Goal: Task Accomplishment & Management: Use online tool/utility

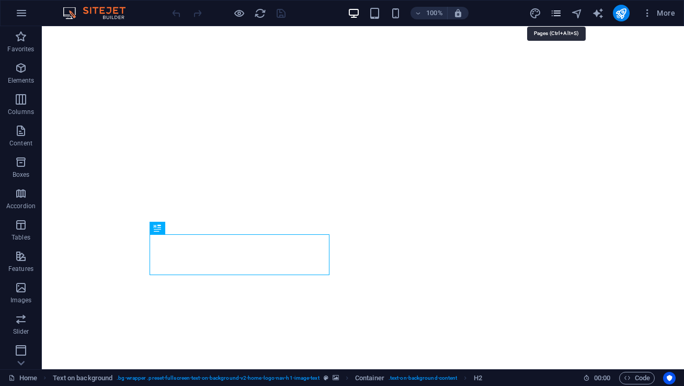
click at [554, 12] on icon "pages" at bounding box center [556, 13] width 12 height 12
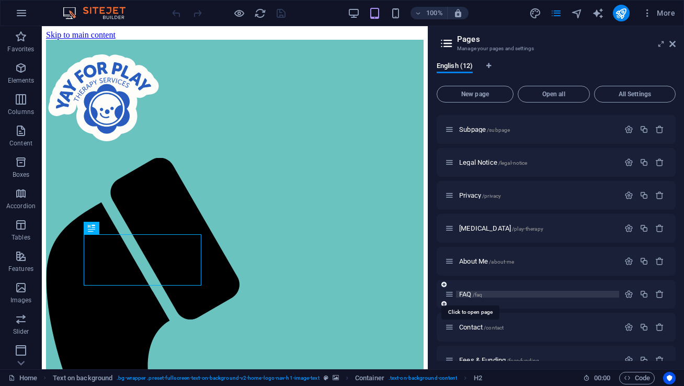
click at [471, 295] on span "FAQ /faq" at bounding box center [470, 294] width 23 height 8
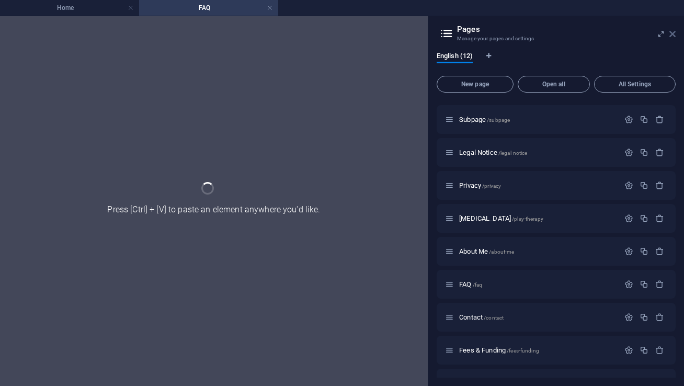
click at [674, 32] on icon at bounding box center [672, 34] width 6 height 8
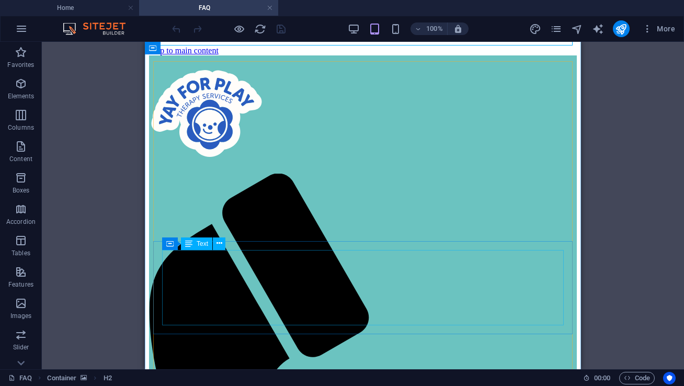
scroll to position [188, 0]
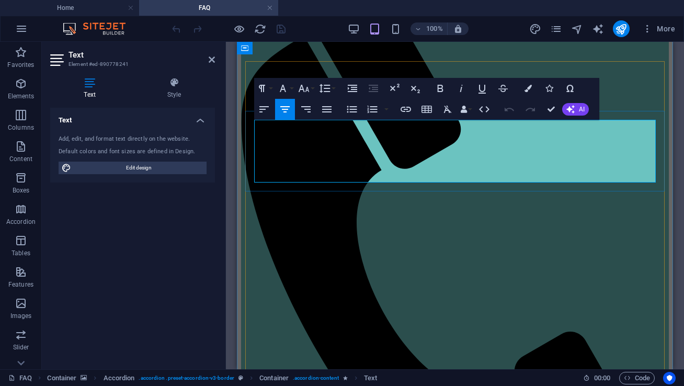
drag, startPoint x: 555, startPoint y: 163, endPoint x: 555, endPoint y: 180, distance: 17.3
drag, startPoint x: 620, startPoint y: 151, endPoint x: 620, endPoint y: 177, distance: 26.2
copy p "Sessions may take place at your child's day-care, school or at home if suitable…"
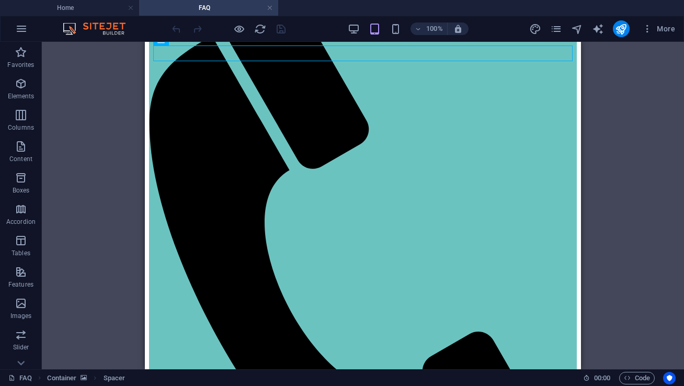
click at [626, 79] on div "Drag here to replace the existing content. Press “Ctrl” if you want to create a…" at bounding box center [363, 205] width 642 height 327
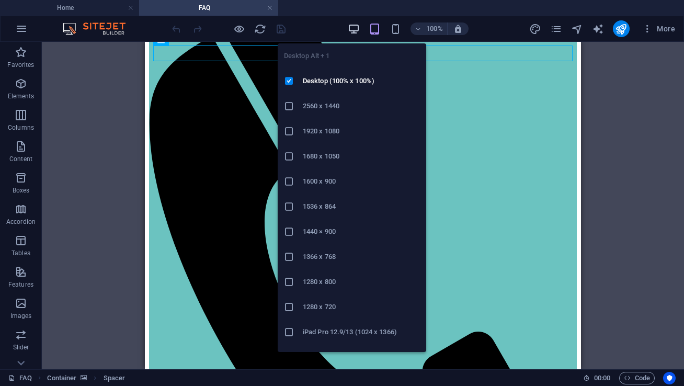
click at [357, 32] on icon "button" at bounding box center [354, 29] width 12 height 12
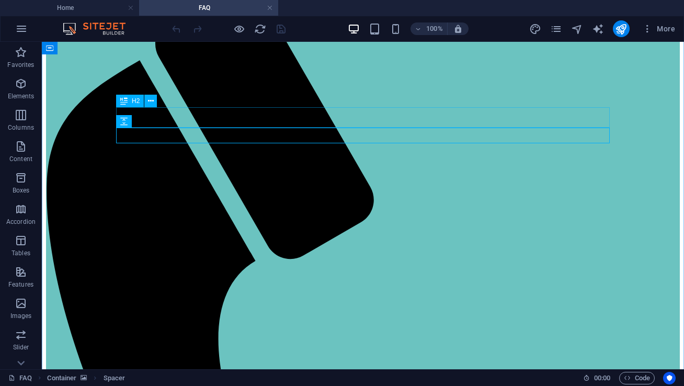
scroll to position [0, 0]
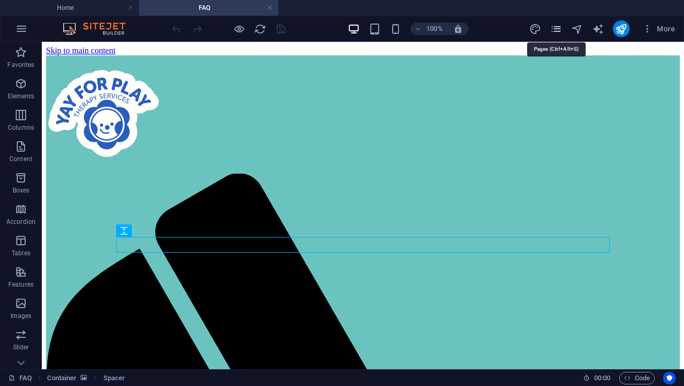
click at [556, 26] on icon "pages" at bounding box center [556, 29] width 12 height 12
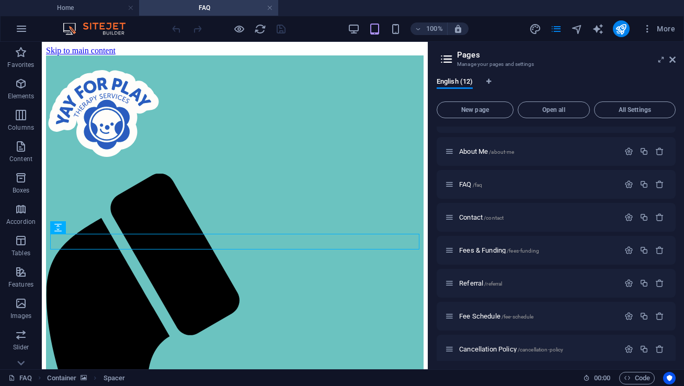
scroll to position [161, 0]
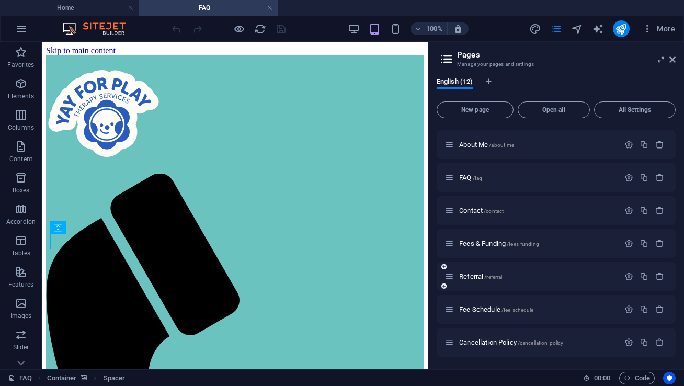
click at [474, 284] on div "Referral /referral" at bounding box center [556, 276] width 239 height 29
click at [473, 277] on span "Referral /referral" at bounding box center [480, 276] width 43 height 8
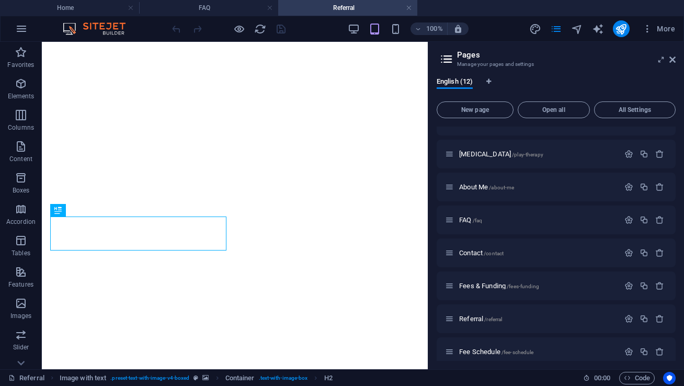
click at [676, 59] on aside "Pages Manage your pages and settings English (12) New page Open all All Setting…" at bounding box center [556, 205] width 256 height 327
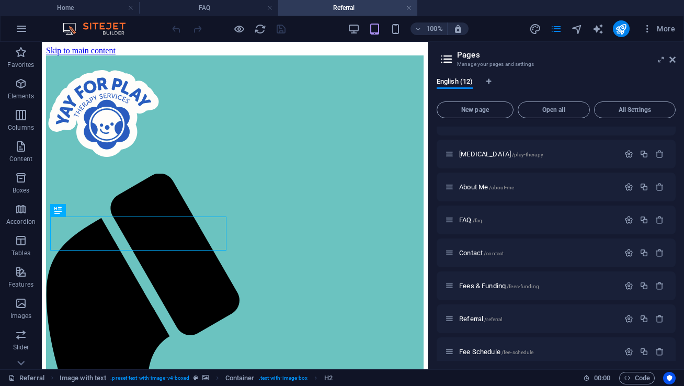
scroll to position [0, 0]
click at [475, 252] on span "Contact /contact" at bounding box center [481, 253] width 44 height 8
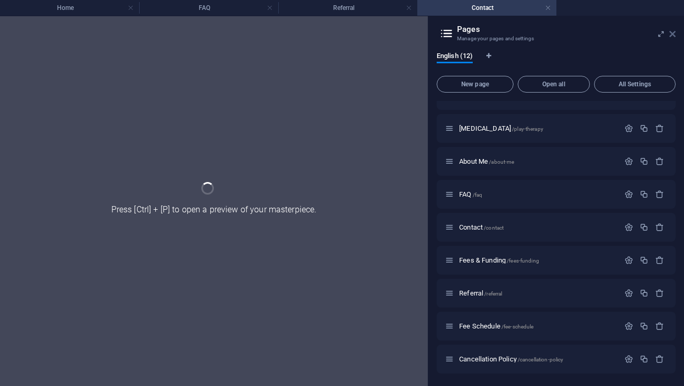
click at [670, 37] on icon at bounding box center [672, 34] width 6 height 8
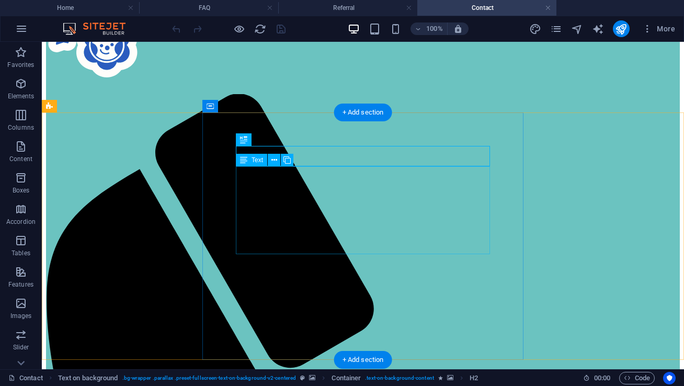
scroll to position [82, 0]
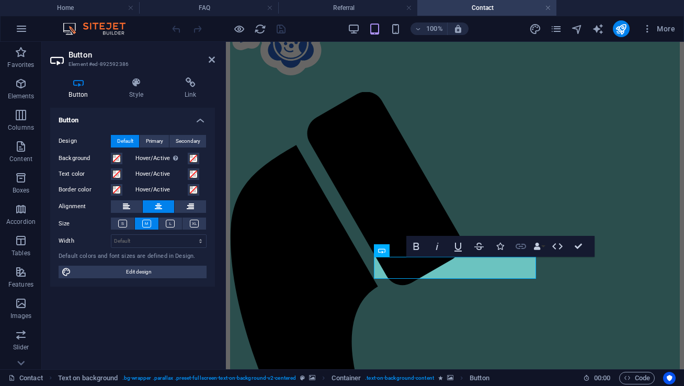
click at [524, 247] on icon "button" at bounding box center [521, 246] width 13 height 13
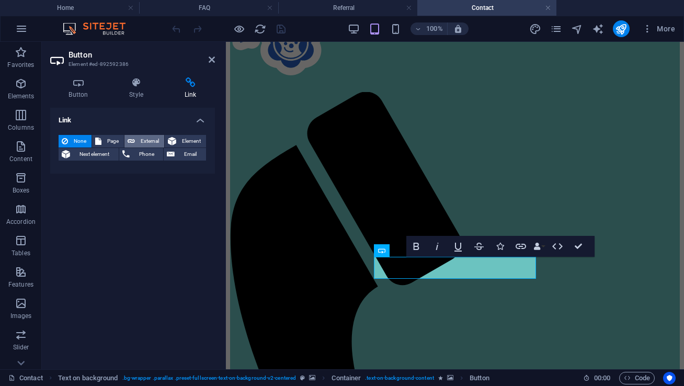
click at [152, 141] on span "External" at bounding box center [149, 141] width 23 height 13
select select "blank"
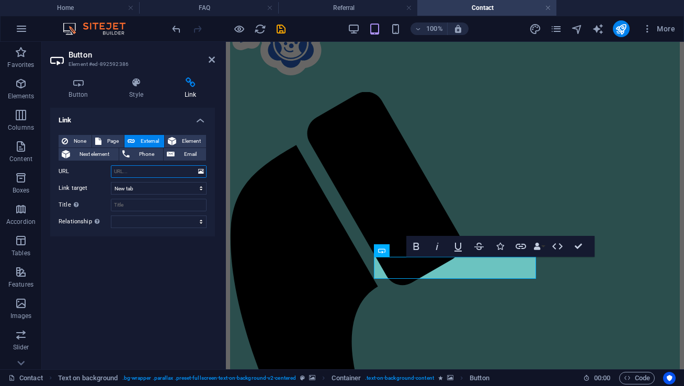
paste input "<iframe src='[URL][DOMAIN_NAME][MEDICAL_DATA]' name="embeddableForm" style="pos…"
type input "<iframe src='[URL][DOMAIN_NAME][MEDICAL_DATA]' name="embeddableForm" style="pos…"
click at [145, 274] on div "Link None Page External Element Next element Phone Email Page Home Subpage Lega…" at bounding box center [132, 234] width 165 height 253
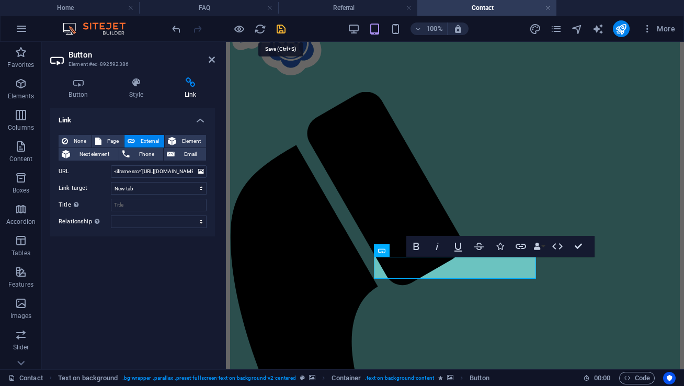
click at [278, 30] on icon "save" at bounding box center [281, 29] width 12 height 12
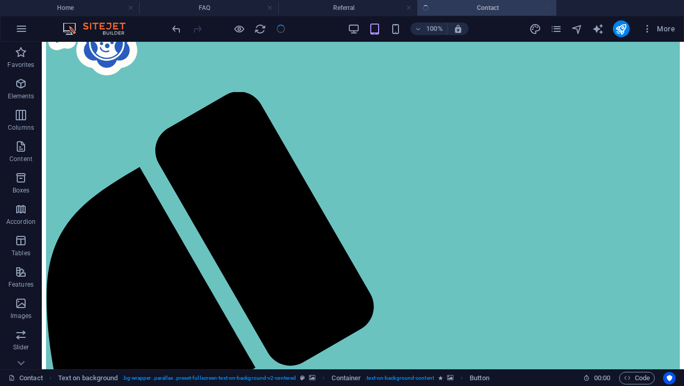
checkbox input "false"
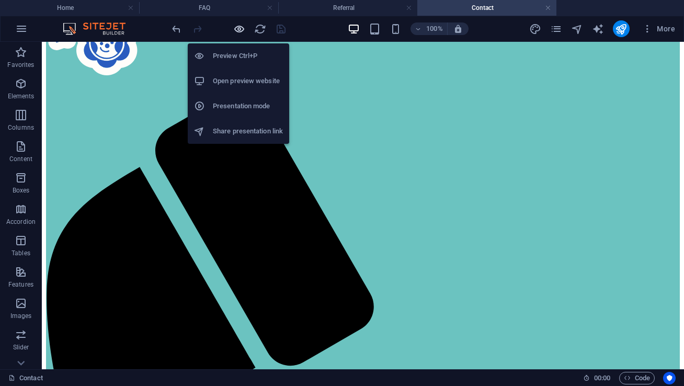
click at [240, 30] on icon "button" at bounding box center [239, 29] width 12 height 12
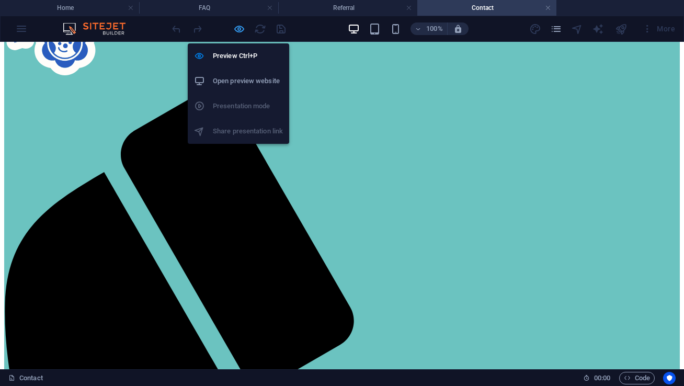
click at [238, 23] on icon "button" at bounding box center [239, 29] width 12 height 12
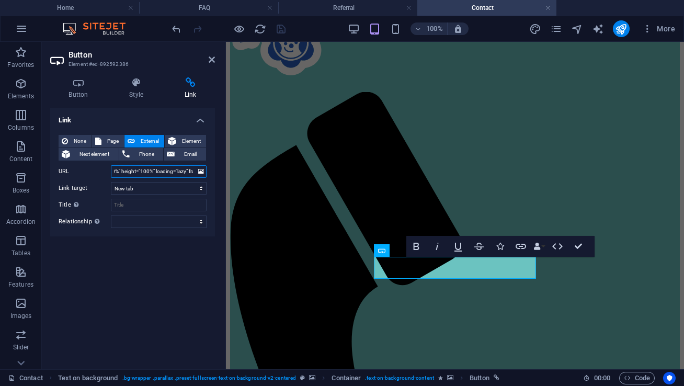
scroll to position [0, 606]
drag, startPoint x: 340, startPoint y: 214, endPoint x: 271, endPoint y: 185, distance: 75.0
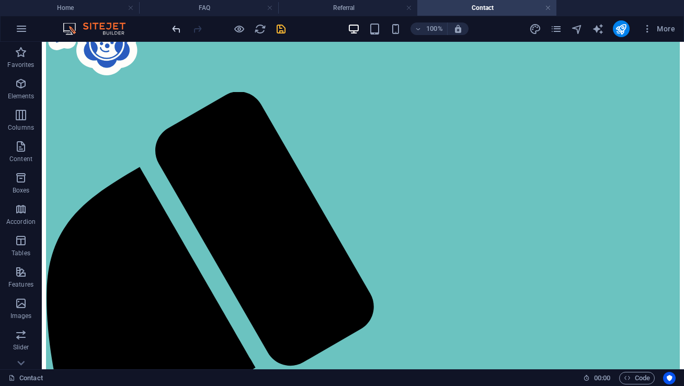
click at [175, 26] on icon "undo" at bounding box center [176, 29] width 12 height 12
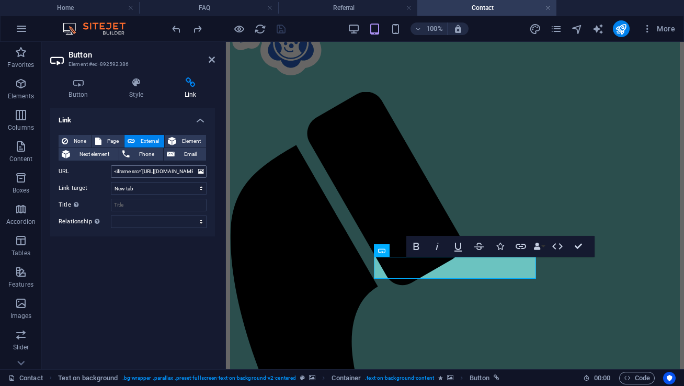
click at [117, 170] on input "<iframe src='[URL][DOMAIN_NAME][MEDICAL_DATA]' name="embeddableForm" style="pos…" at bounding box center [159, 171] width 96 height 13
drag, startPoint x: 117, startPoint y: 170, endPoint x: 194, endPoint y: 173, distance: 76.9
click at [194, 173] on input "<iframe src='[URL][DOMAIN_NAME][MEDICAL_DATA]' name="embeddableForm" style="pos…" at bounding box center [159, 171] width 96 height 13
type input "<"
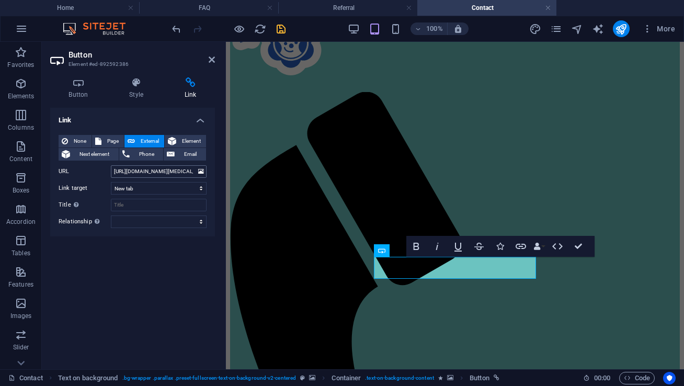
scroll to position [0, 157]
type input "[URL][DOMAIN_NAME][MEDICAL_DATA]"
click at [161, 273] on div "Link None Page External Element Next element Phone Email Page Home Subpage Lega…" at bounding box center [132, 234] width 165 height 253
click at [283, 26] on icon "save" at bounding box center [281, 29] width 12 height 12
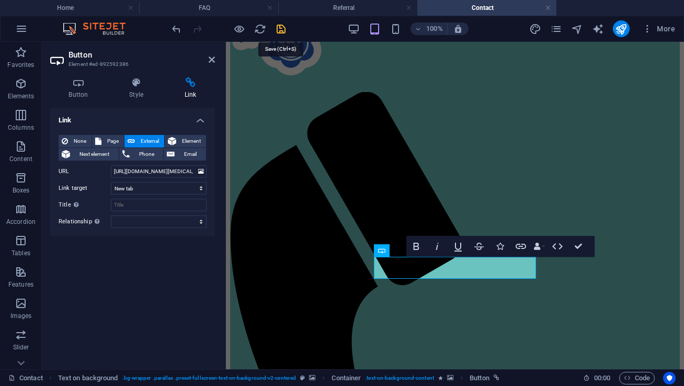
checkbox input "false"
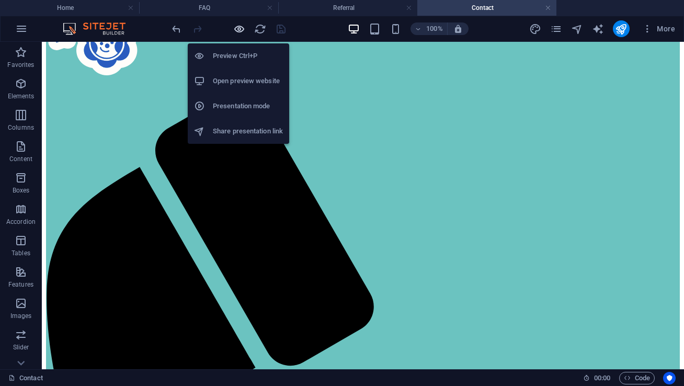
click at [239, 31] on icon "button" at bounding box center [239, 29] width 12 height 12
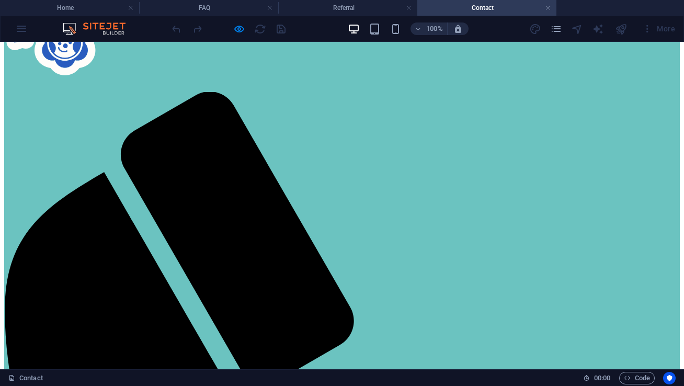
click at [545, 7] on link at bounding box center [548, 8] width 6 height 10
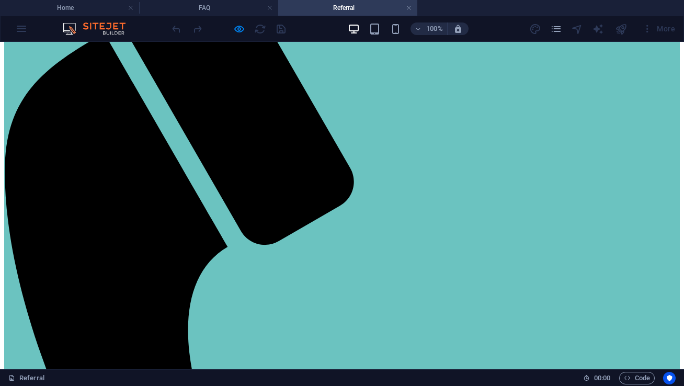
scroll to position [228, 0]
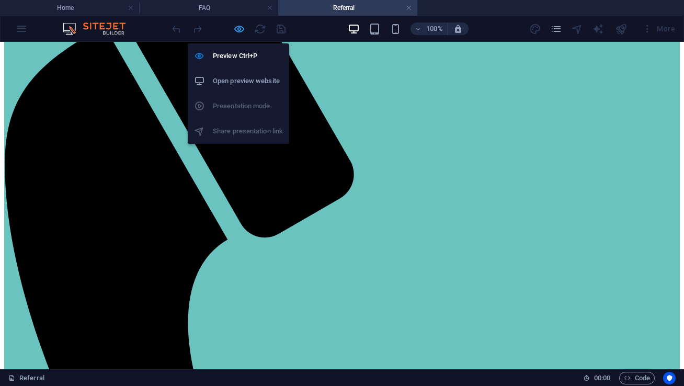
click at [240, 31] on icon "button" at bounding box center [239, 29] width 12 height 12
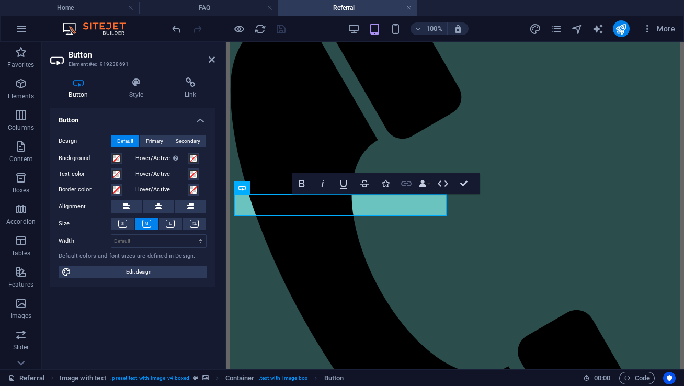
click at [406, 184] on icon "button" at bounding box center [406, 183] width 13 height 13
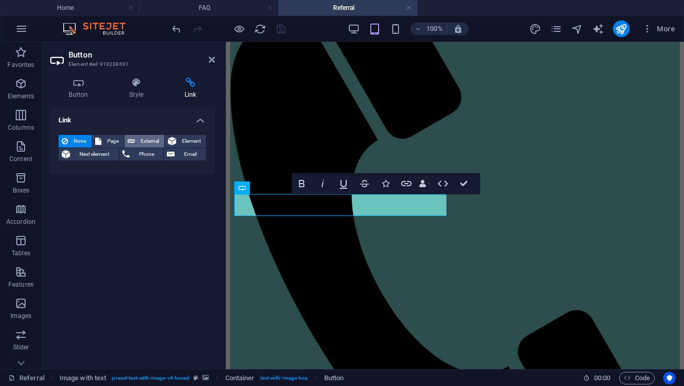
click at [140, 139] on span "External" at bounding box center [149, 141] width 23 height 13
select select "blank"
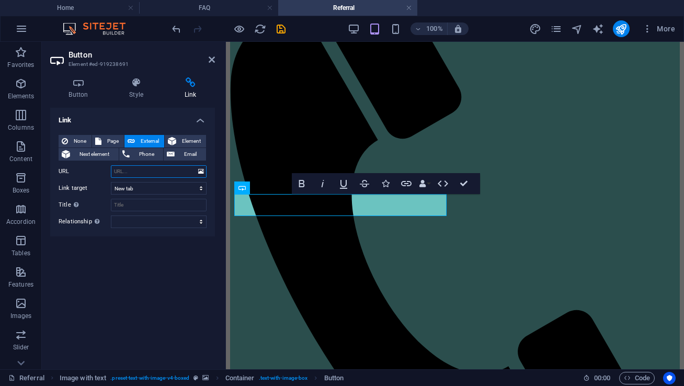
paste input "[URL][DOMAIN_NAME][MEDICAL_DATA]"
type input "[URL][DOMAIN_NAME][MEDICAL_DATA]"
click at [211, 62] on icon at bounding box center [212, 59] width 6 height 8
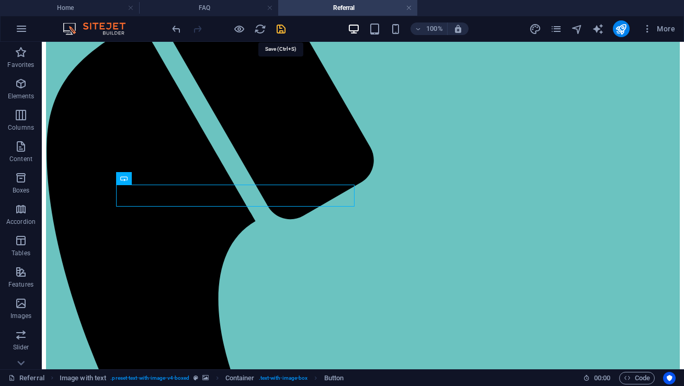
click at [283, 30] on icon "save" at bounding box center [281, 29] width 12 height 12
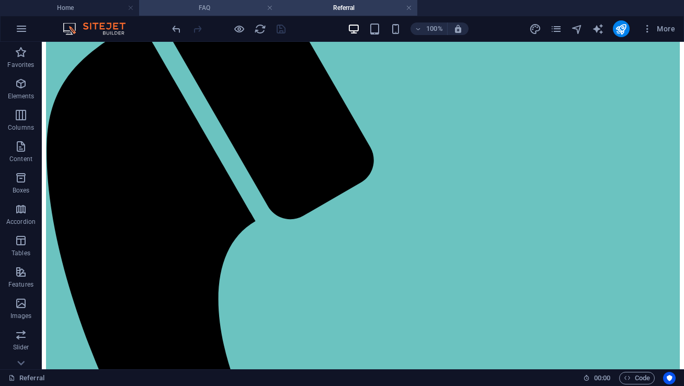
click at [235, 9] on h4 "FAQ" at bounding box center [208, 8] width 139 height 12
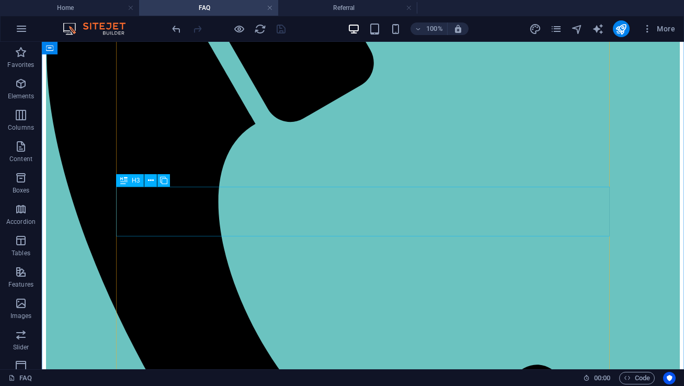
scroll to position [326, 0]
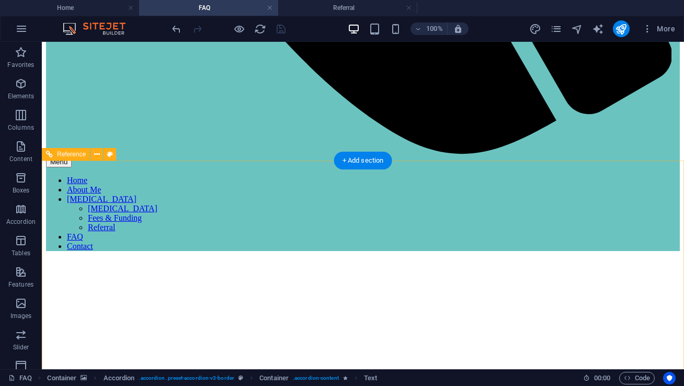
scroll to position [1170, 0]
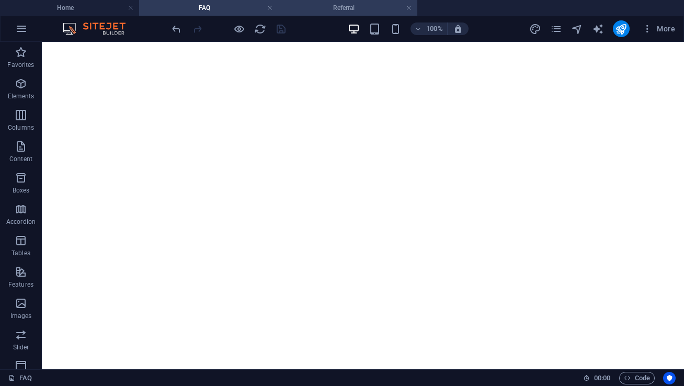
click at [330, 4] on h4 "Referral" at bounding box center [347, 8] width 139 height 12
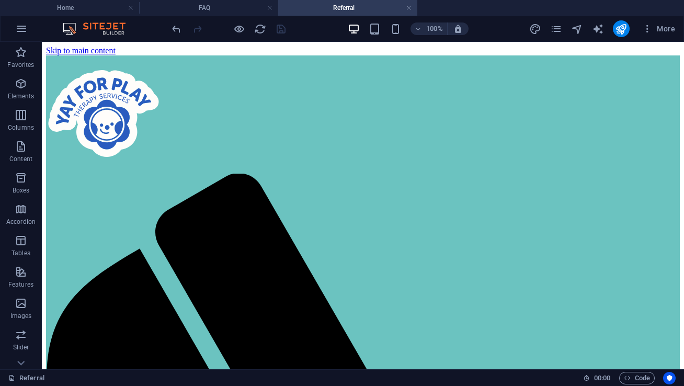
scroll to position [228, 0]
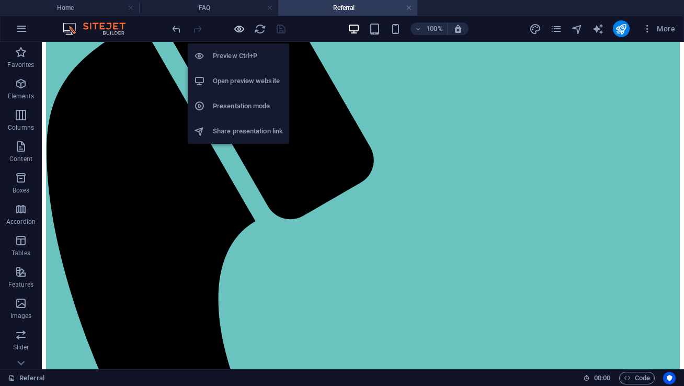
click at [238, 28] on icon "button" at bounding box center [239, 29] width 12 height 12
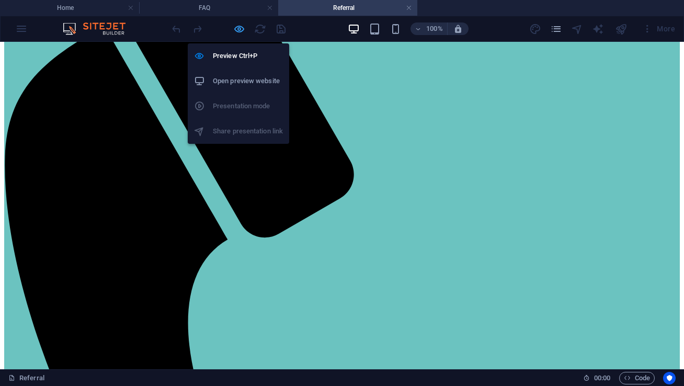
click at [236, 29] on icon "button" at bounding box center [239, 29] width 12 height 12
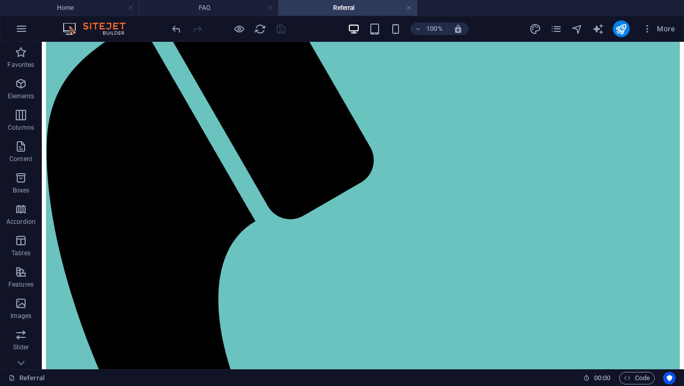
click at [279, 32] on div at bounding box center [228, 28] width 117 height 17
click at [413, 9] on h4 "Referral" at bounding box center [347, 8] width 139 height 12
click at [408, 9] on link at bounding box center [409, 8] width 6 height 10
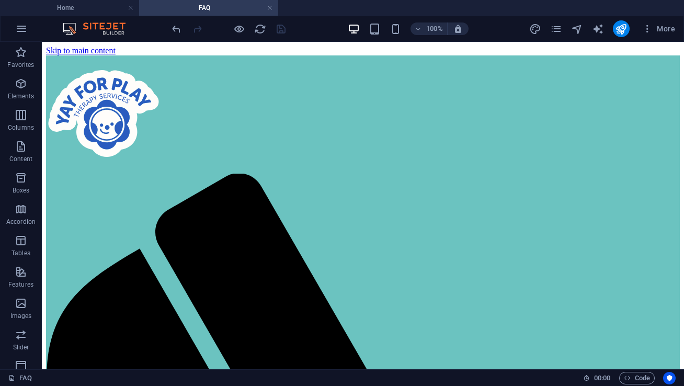
scroll to position [1170, 0]
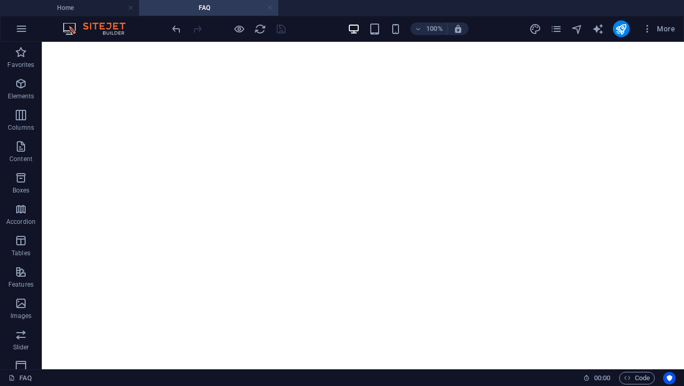
click at [271, 10] on link at bounding box center [270, 8] width 6 height 10
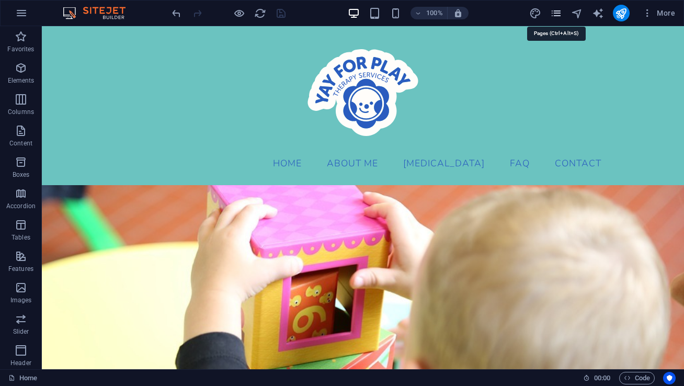
click at [554, 14] on icon "pages" at bounding box center [556, 13] width 12 height 12
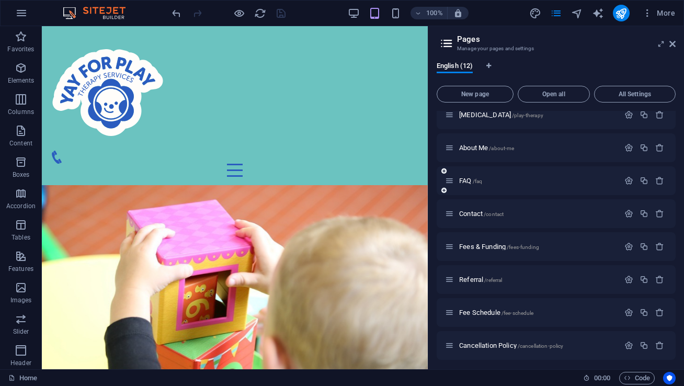
scroll to position [145, 0]
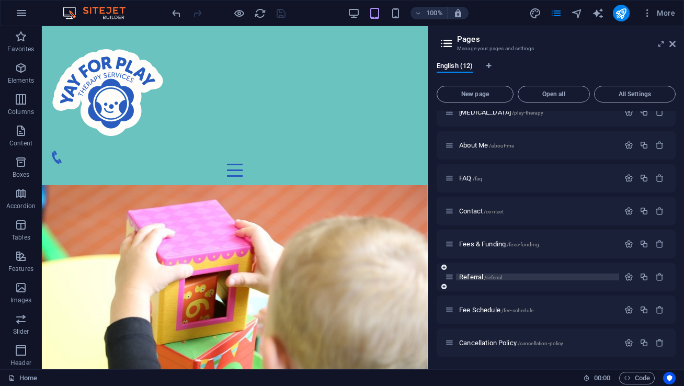
click at [476, 279] on span "Referral /referral" at bounding box center [480, 277] width 43 height 8
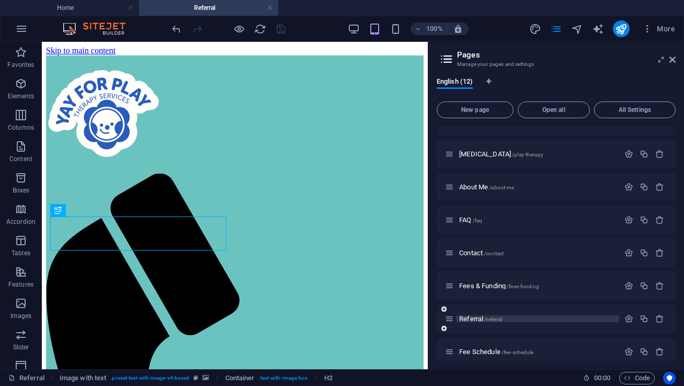
scroll to position [0, 0]
click at [362, 26] on div "100%" at bounding box center [408, 28] width 121 height 17
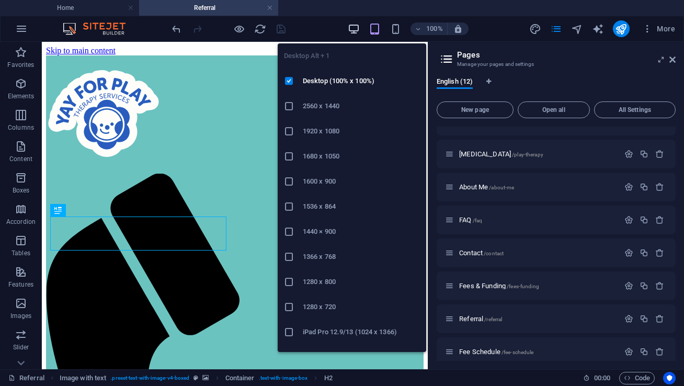
click at [356, 29] on icon "button" at bounding box center [354, 29] width 12 height 12
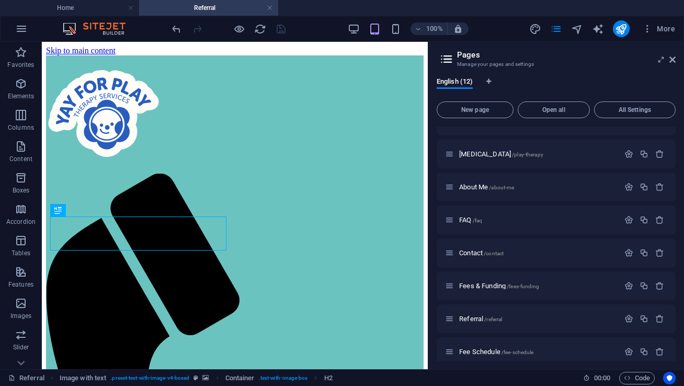
click at [667, 59] on h2 "Pages" at bounding box center [566, 54] width 219 height 9
click at [676, 62] on aside "Pages Manage your pages and settings English (12) New page Open all All Setting…" at bounding box center [556, 205] width 256 height 327
click at [674, 59] on icon at bounding box center [672, 59] width 6 height 8
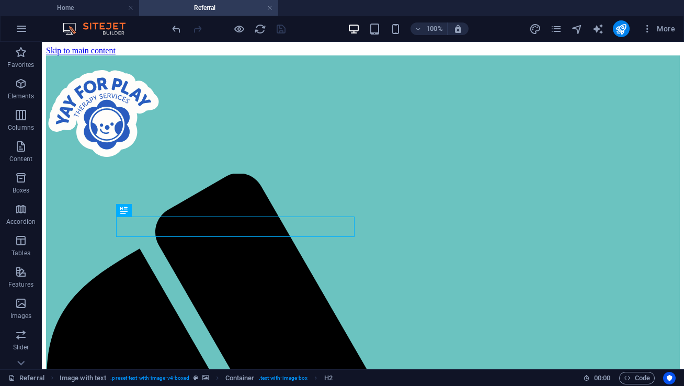
click at [245, 27] on div at bounding box center [228, 28] width 117 height 17
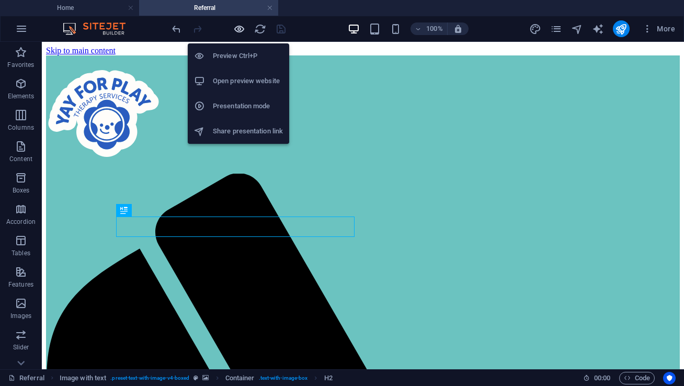
click at [237, 28] on icon "button" at bounding box center [239, 29] width 12 height 12
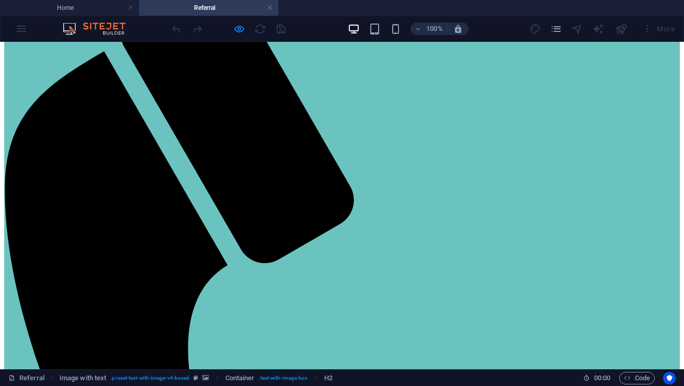
scroll to position [205, 0]
